Goal: Task Accomplishment & Management: Manage account settings

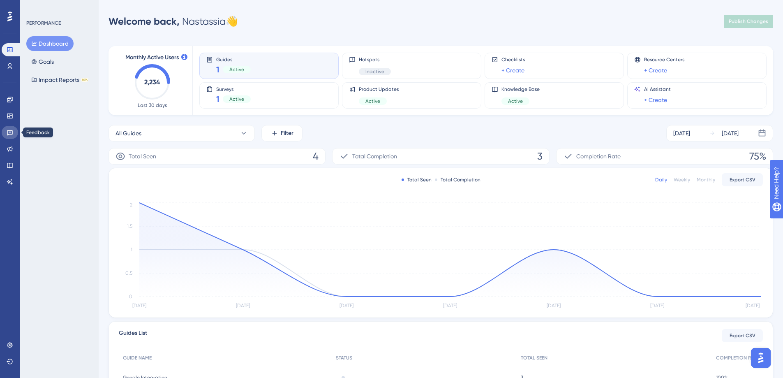
click at [3, 136] on link at bounding box center [10, 132] width 16 height 13
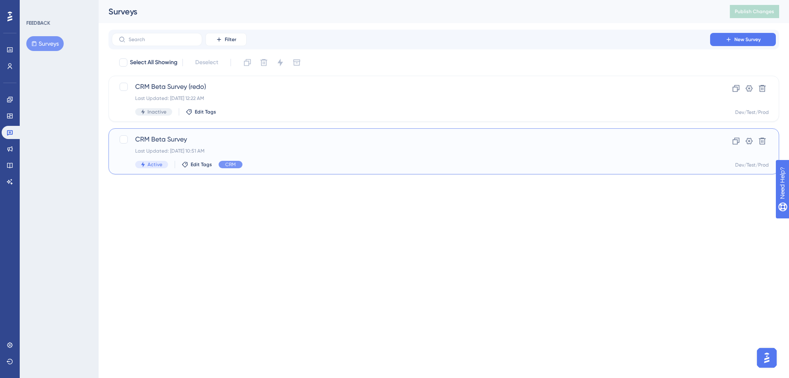
click at [191, 156] on div "CRM Beta Survey Last Updated: [DATE] 10:51 AM Active Edit Tags CRM" at bounding box center [410, 151] width 551 height 34
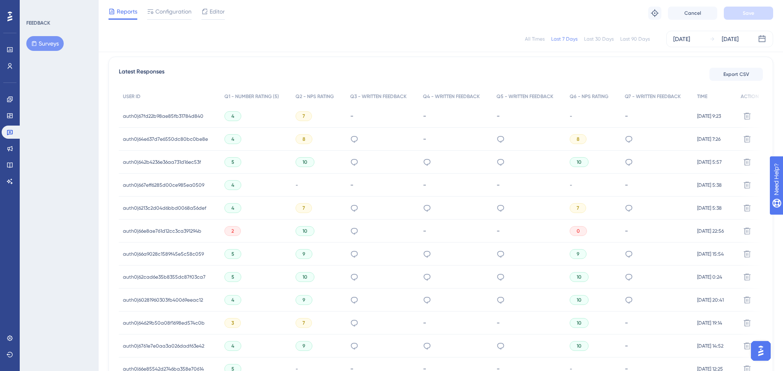
scroll to position [205, 0]
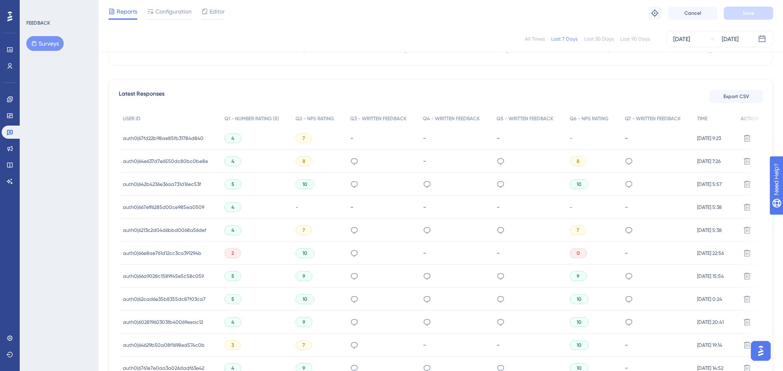
click at [231, 141] on span "4" at bounding box center [232, 138] width 3 height 7
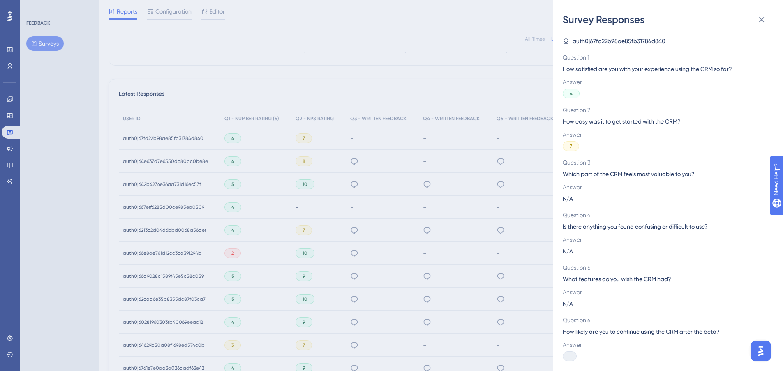
click at [0, 0] on div "Survey Responses auth0|67fd22b98ae85fb31784d840 Question 1 How satisfied are yo…" at bounding box center [0, 0] width 0 height 0
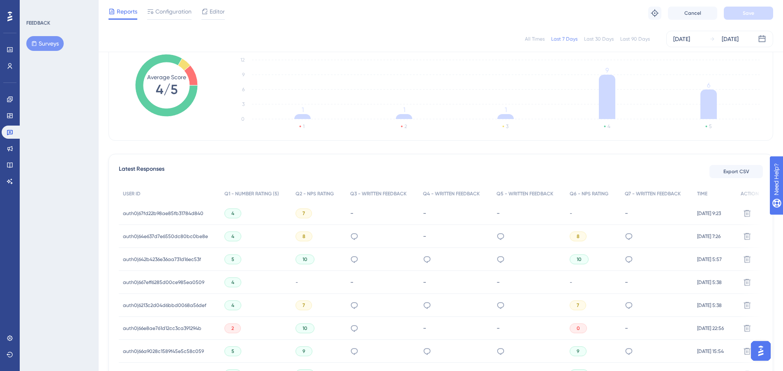
scroll to position [0, 0]
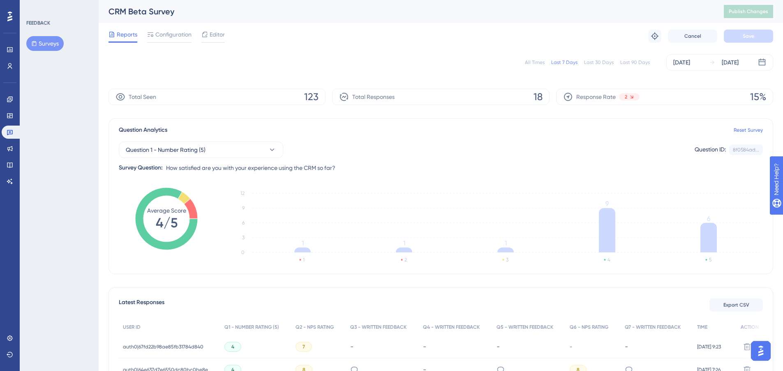
click at [587, 60] on div "Last 30 Days" at bounding box center [599, 62] width 30 height 7
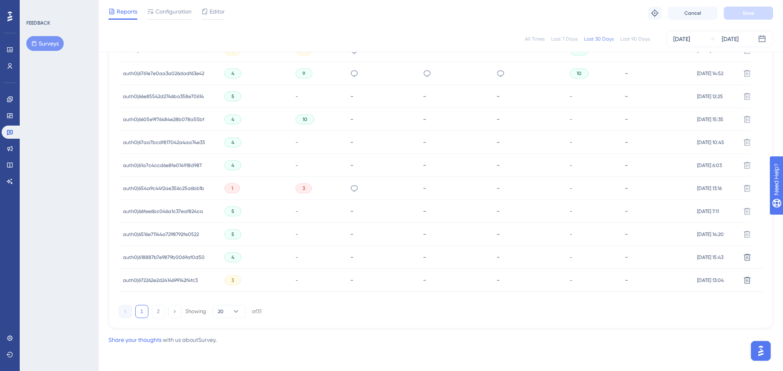
scroll to position [503, 0]
click at [14, 336] on link at bounding box center [10, 338] width 16 height 13
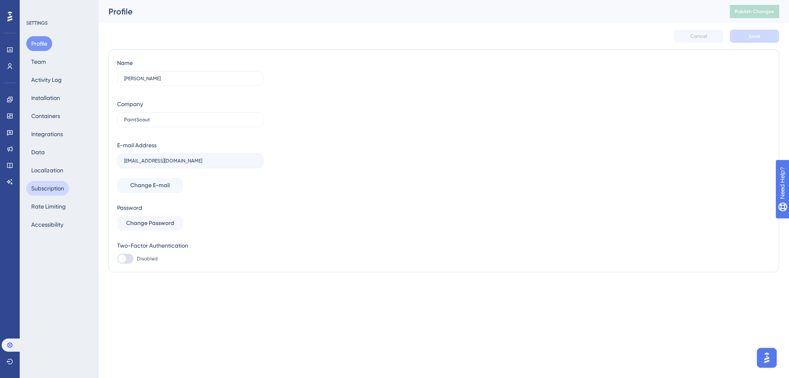
click at [40, 194] on button "Subscription" at bounding box center [47, 188] width 43 height 15
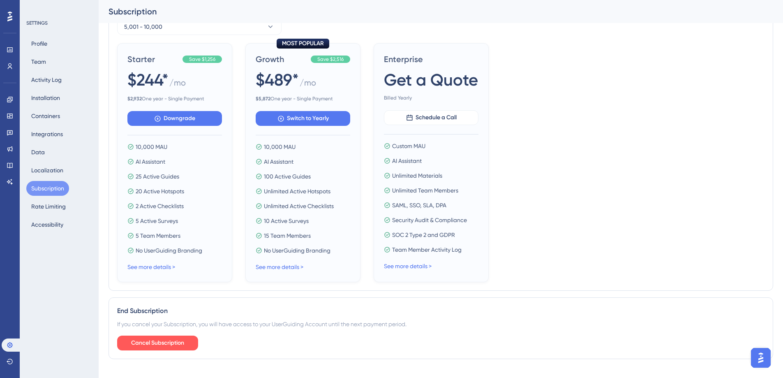
scroll to position [255, 0]
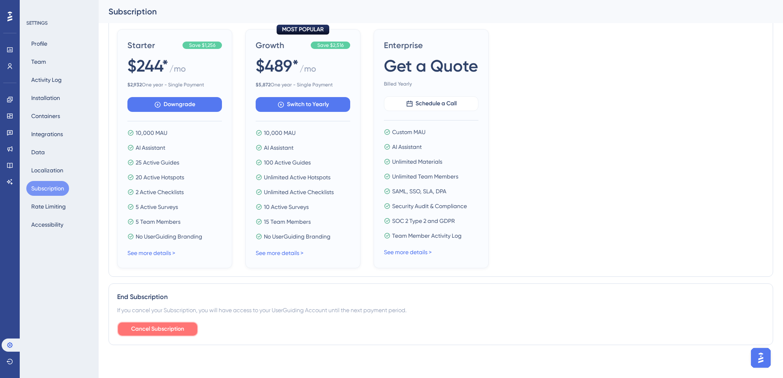
click at [188, 332] on button "Cancel Subscription" at bounding box center [157, 328] width 81 height 15
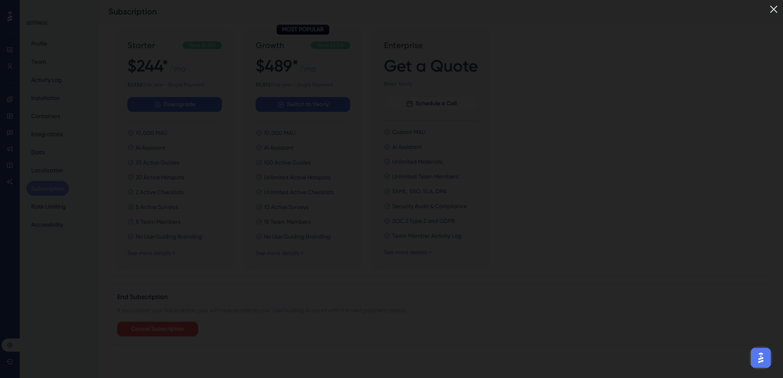
click at [779, 7] on img at bounding box center [774, 9] width 14 height 14
